Goal: Navigation & Orientation: Find specific page/section

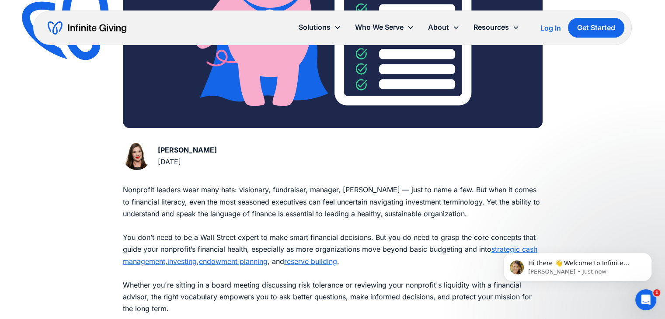
drag, startPoint x: 0, startPoint y: 0, endPoint x: 556, endPoint y: 182, distance: 585.1
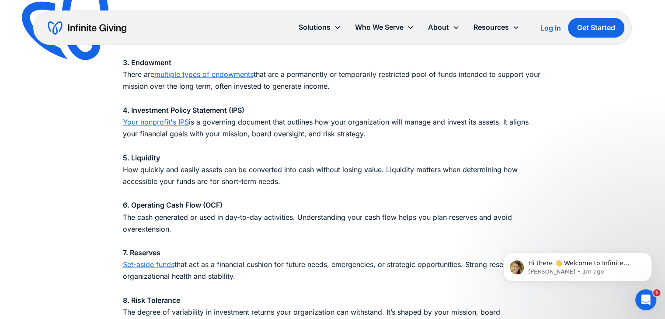
scroll to position [938, 0]
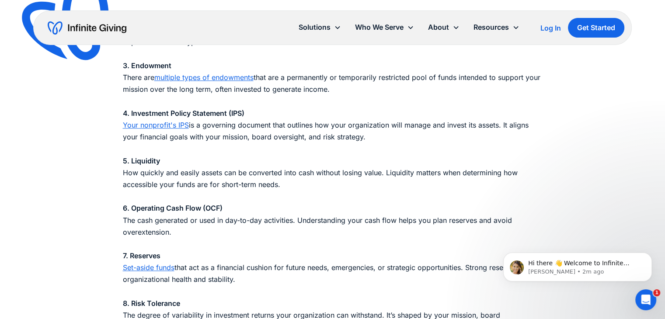
click at [161, 125] on link "Your nonprofit's IPS" at bounding box center [156, 125] width 66 height 9
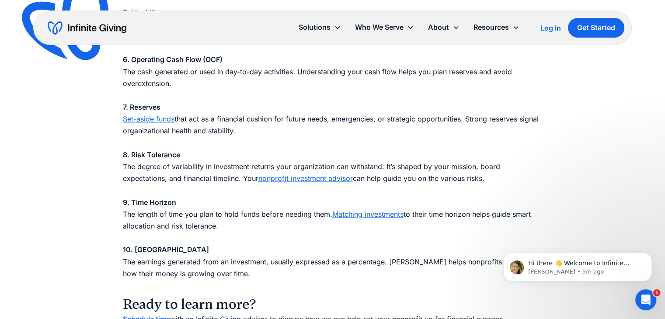
scroll to position [1087, 0]
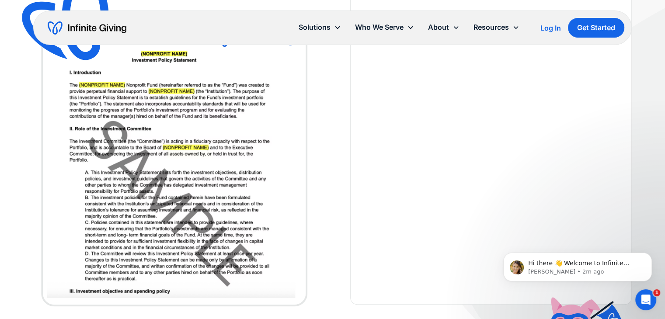
scroll to position [245, 0]
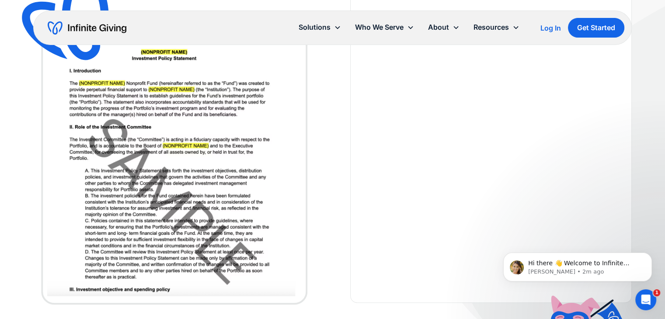
click at [161, 125] on img at bounding box center [174, 161] width 282 height 294
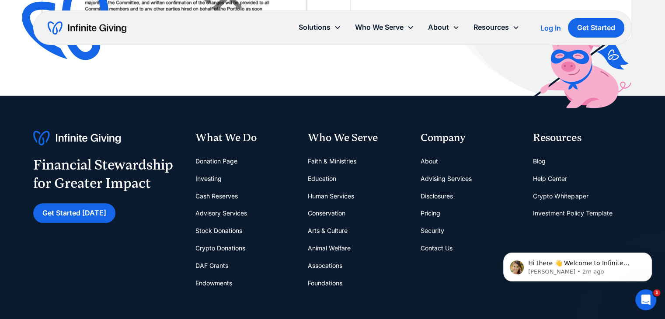
scroll to position [507, 0]
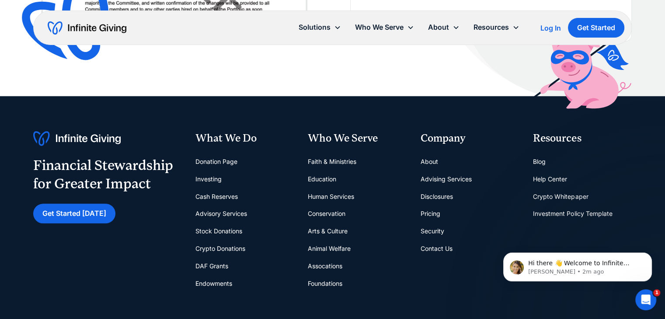
click at [85, 140] on img at bounding box center [76, 138] width 87 height 15
click at [81, 136] on img at bounding box center [76, 138] width 87 height 15
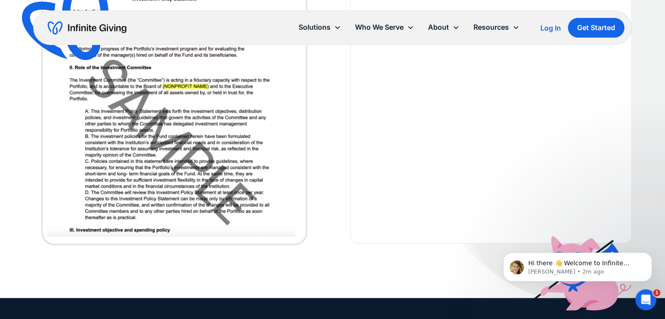
scroll to position [0, 0]
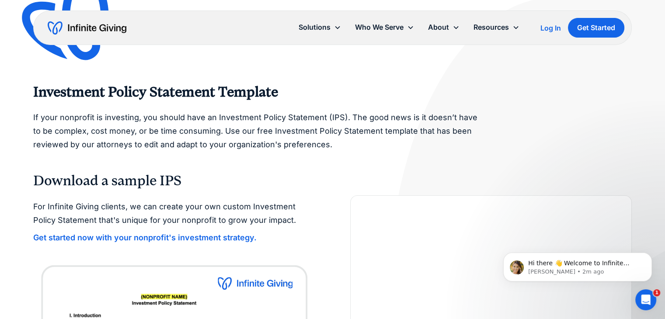
click at [103, 28] on img "home" at bounding box center [87, 28] width 79 height 14
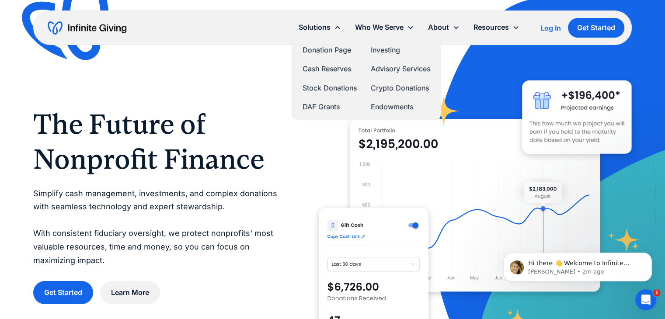
click at [327, 30] on div "Solutions" at bounding box center [315, 27] width 32 height 12
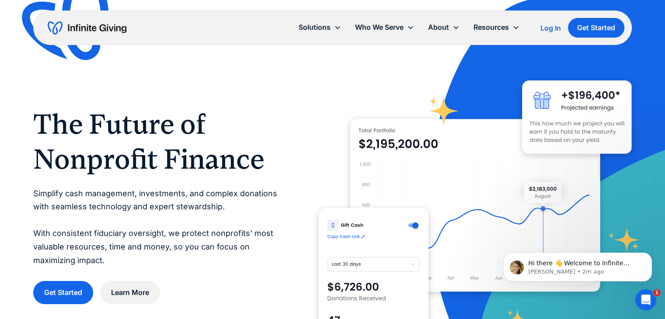
click at [327, 30] on div "Solutions" at bounding box center [315, 27] width 32 height 12
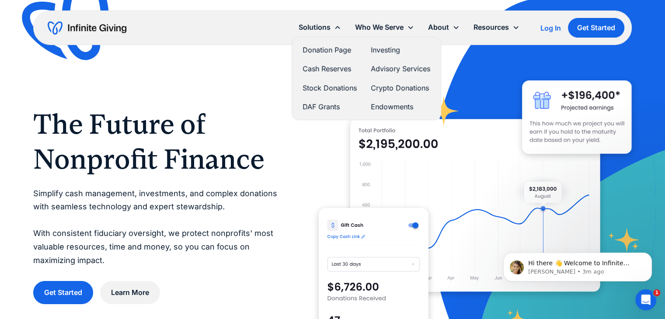
click at [324, 105] on link "DAF Grants" at bounding box center [330, 107] width 54 height 12
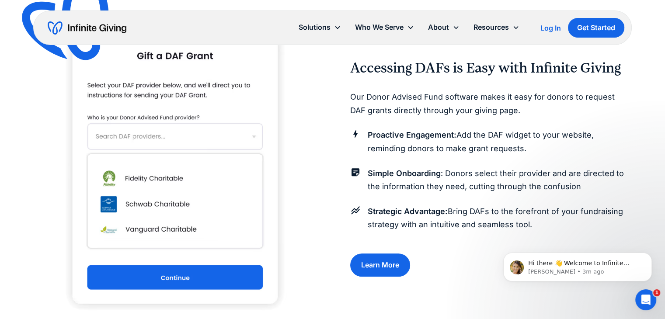
scroll to position [829, 0]
click at [157, 135] on img at bounding box center [174, 168] width 226 height 338
click at [154, 181] on img at bounding box center [174, 168] width 226 height 338
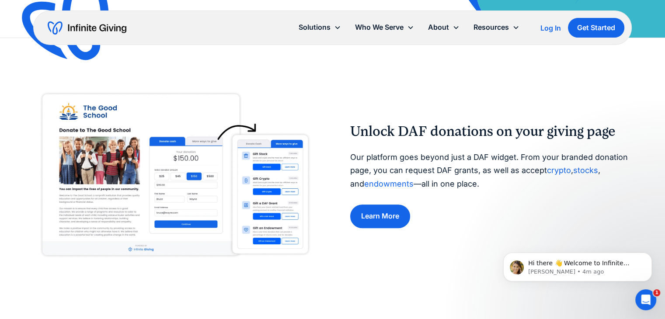
scroll to position [269, 0]
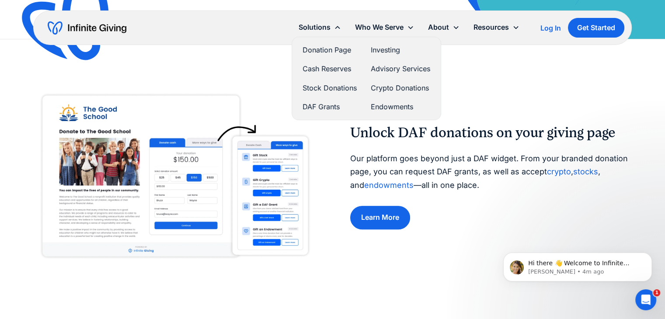
click at [331, 54] on link "Donation Page" at bounding box center [330, 50] width 54 height 12
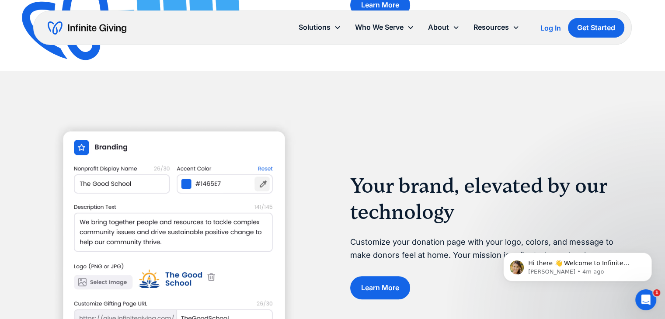
scroll to position [940, 0]
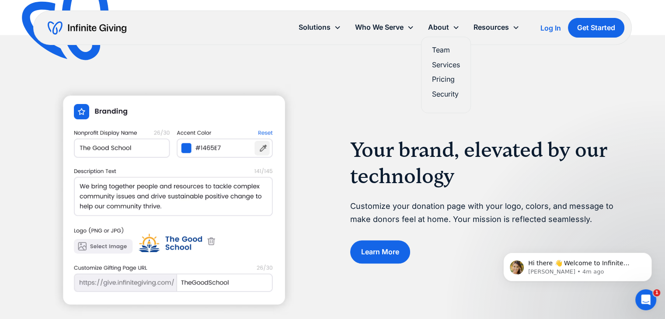
click at [450, 69] on link "Services" at bounding box center [446, 65] width 28 height 12
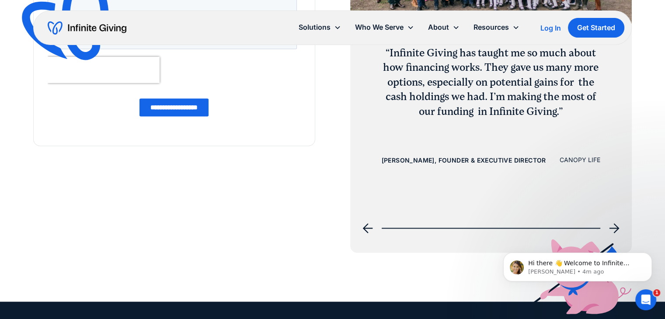
scroll to position [1256, 0]
